Goal: Information Seeking & Learning: Learn about a topic

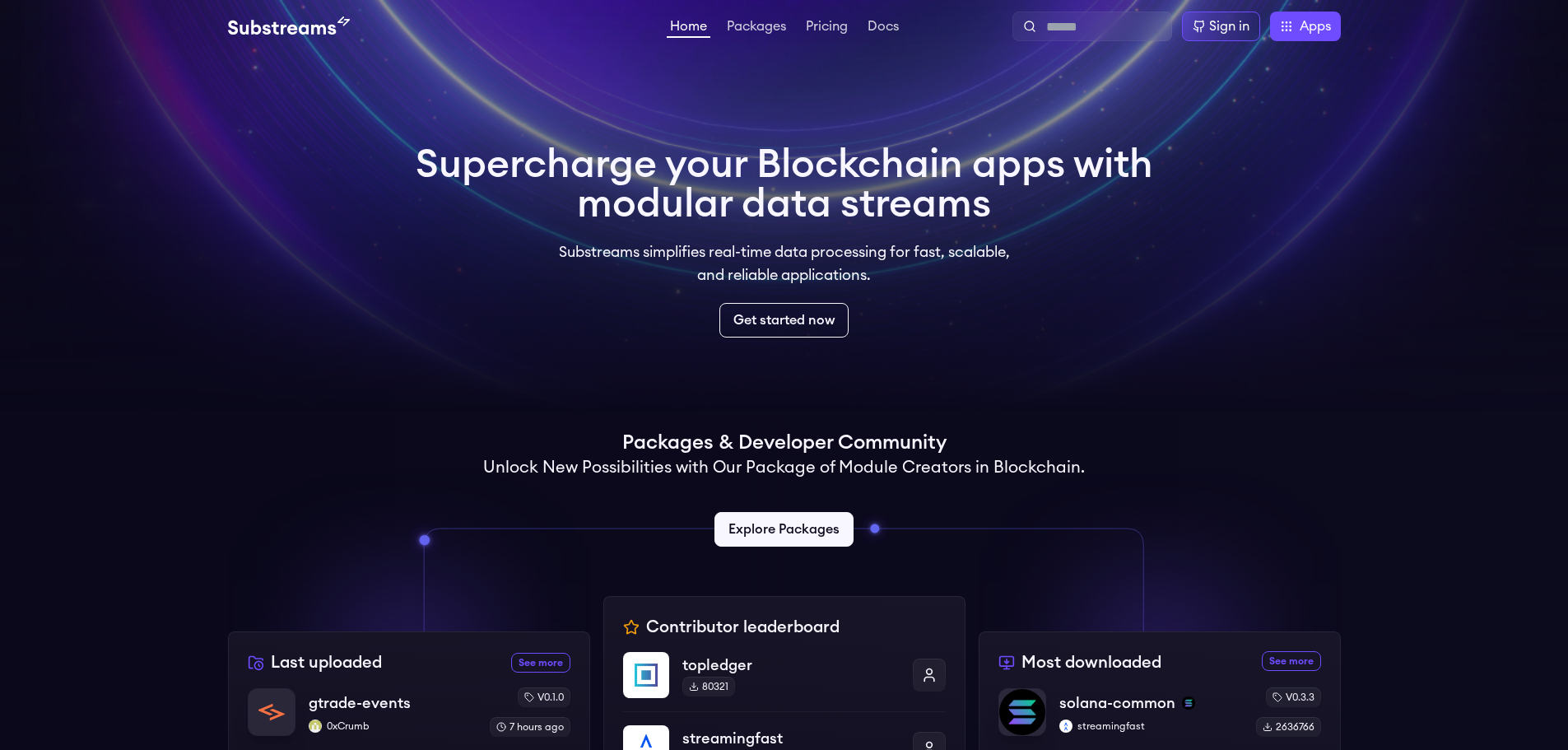
click at [1270, 378] on video at bounding box center [784, 206] width 1568 height 411
click at [817, 24] on link "Pricing" at bounding box center [826, 28] width 49 height 16
click at [1181, 230] on video at bounding box center [784, 206] width 1568 height 411
click at [743, 29] on link "Packages" at bounding box center [756, 28] width 66 height 16
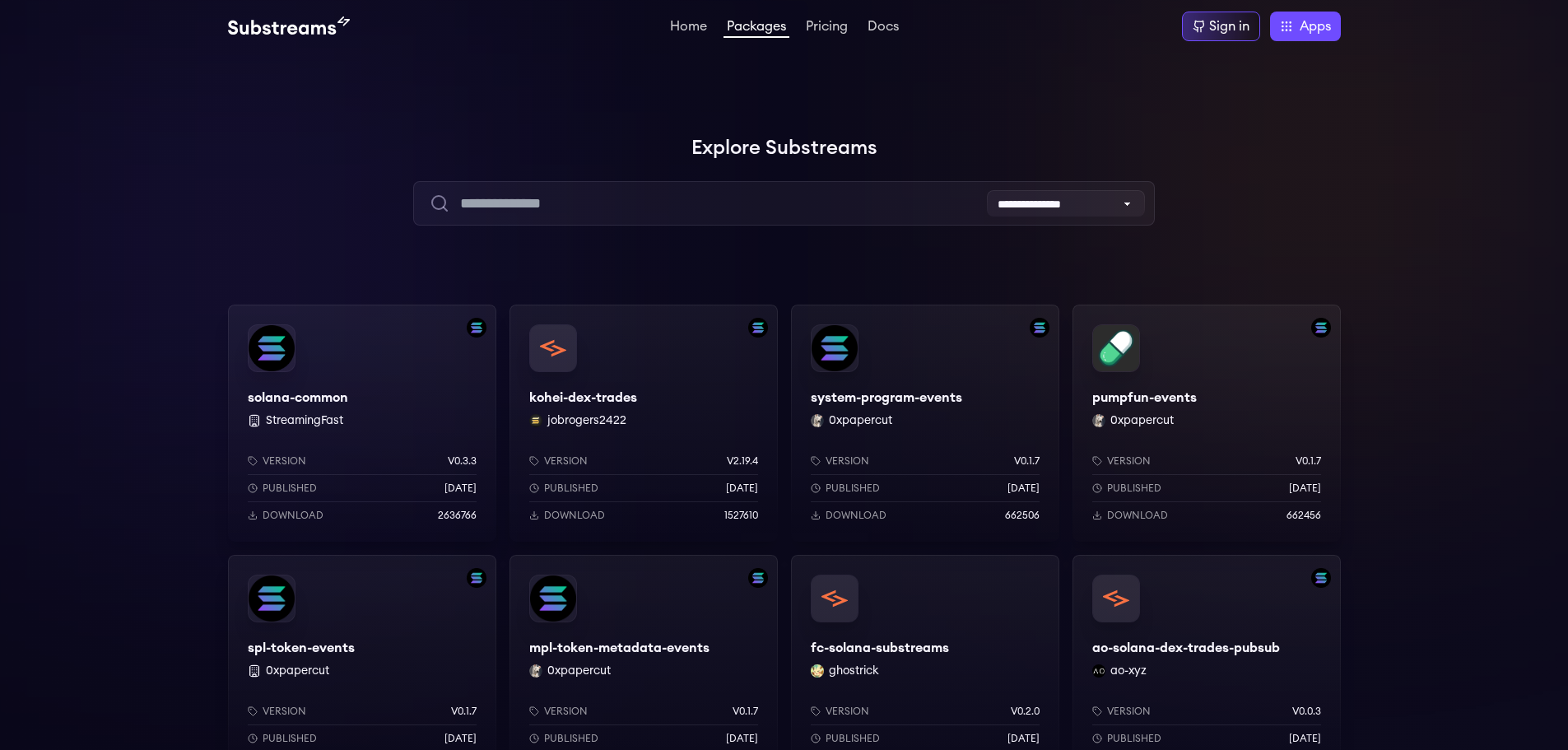
click at [786, 145] on h1 "Explore Substreams" at bounding box center [784, 148] width 1113 height 33
click at [786, 144] on h1 "Explore Substreams" at bounding box center [784, 148] width 1113 height 33
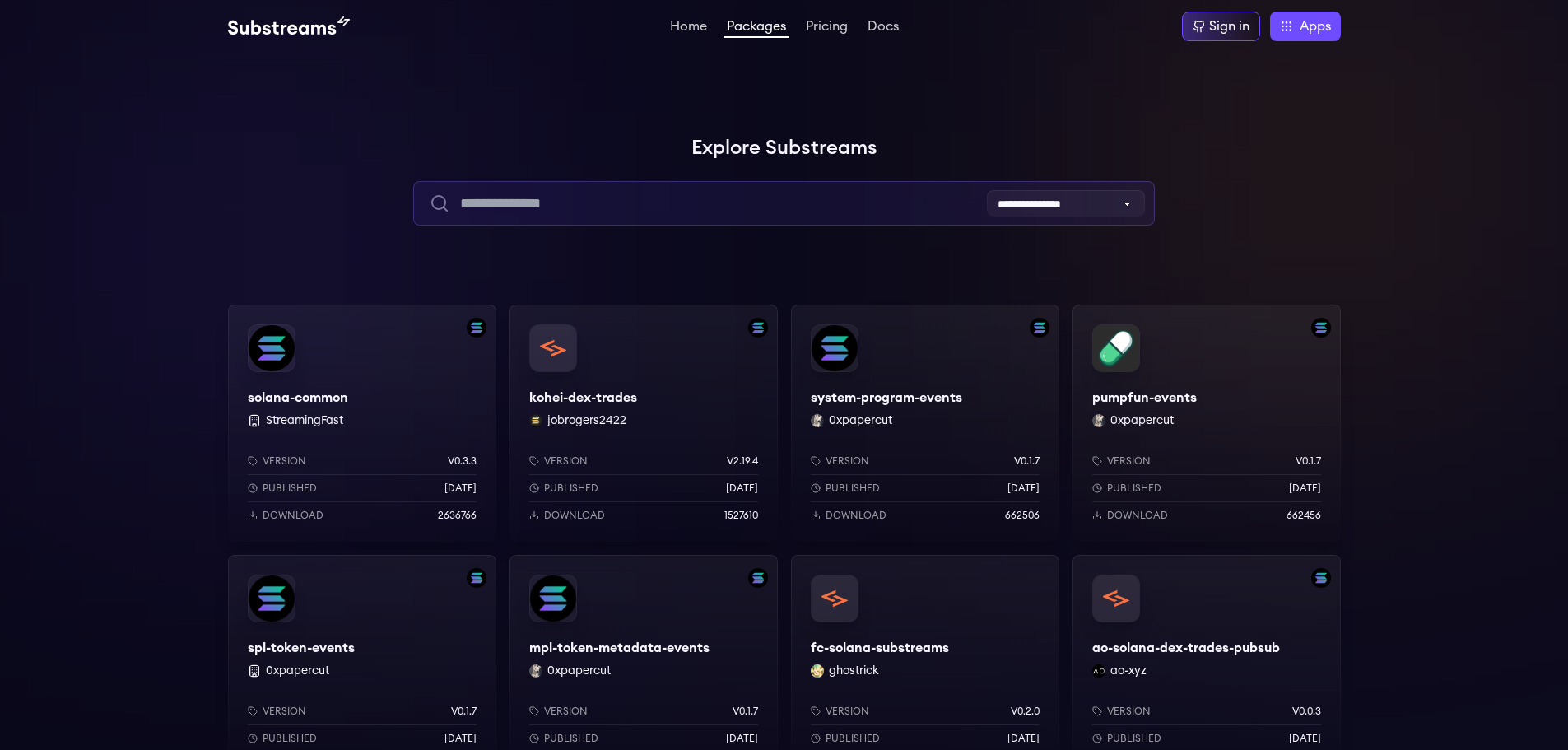
click at [568, 211] on input "text" at bounding box center [784, 203] width 742 height 45
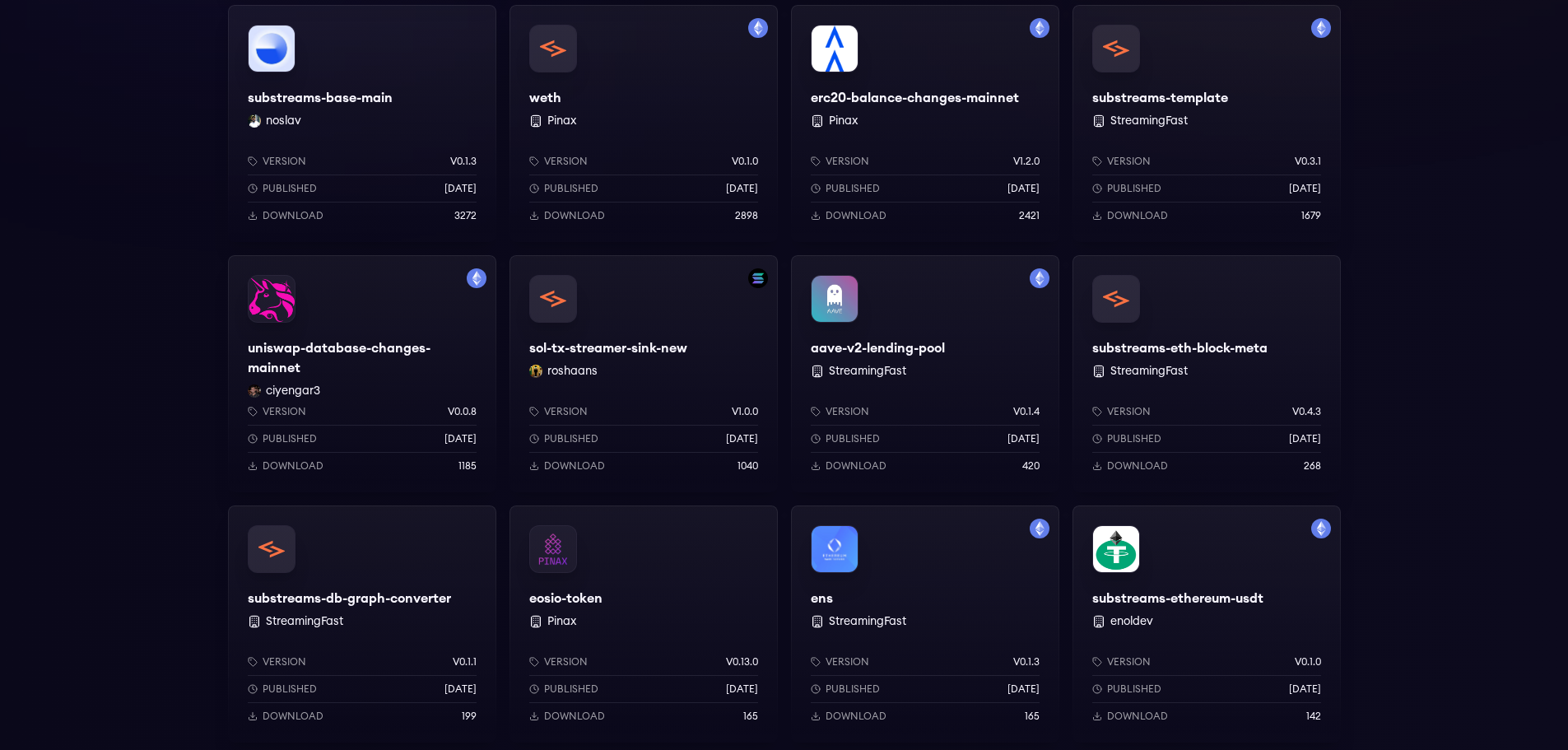
scroll to position [576, 0]
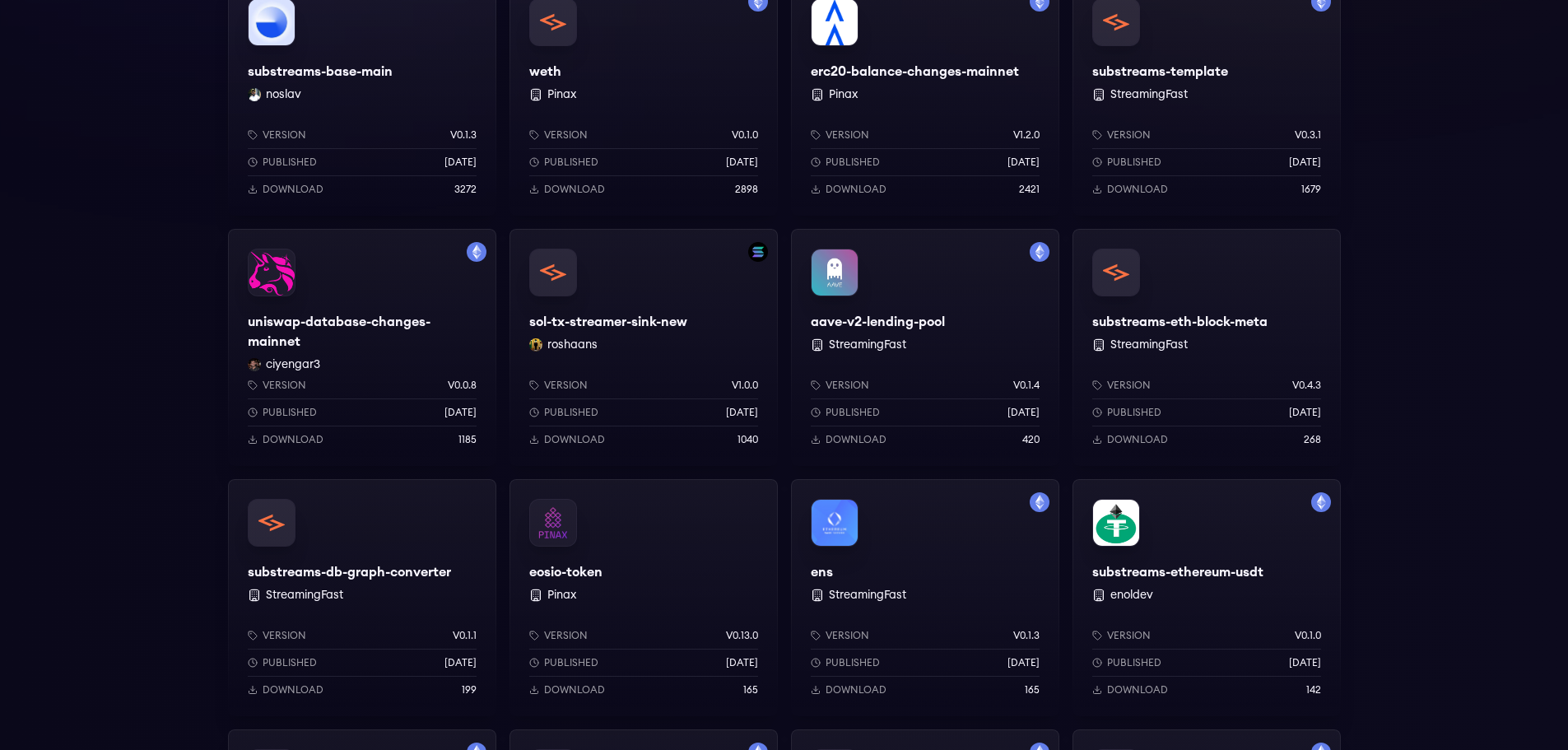
type input "****"
